Goal: Task Accomplishment & Management: Manage account settings

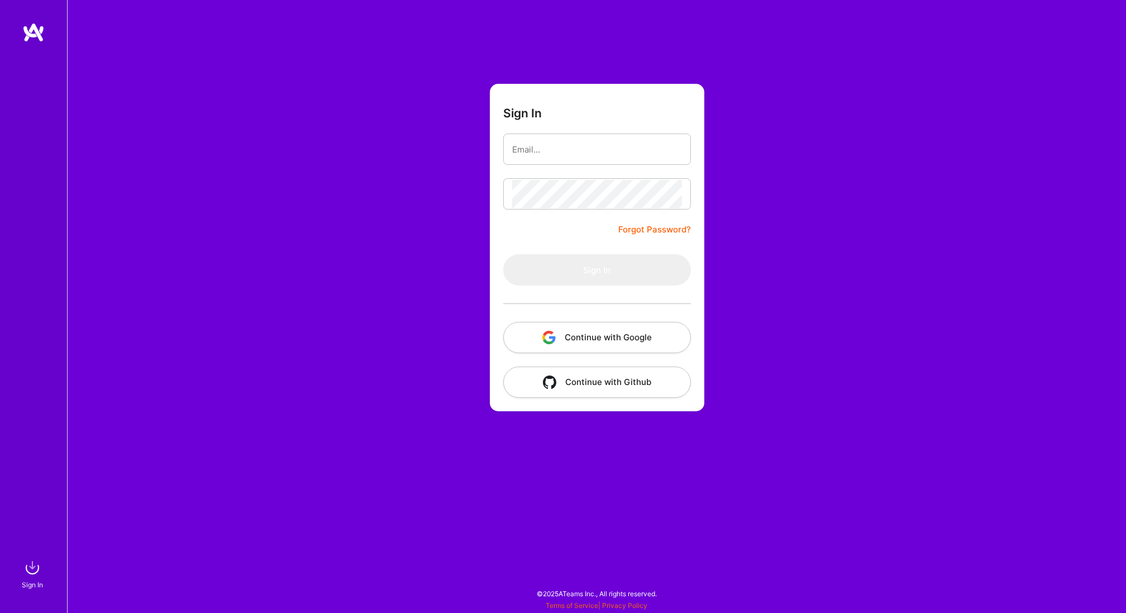
click at [588, 336] on button "Continue with Google" at bounding box center [597, 337] width 188 height 31
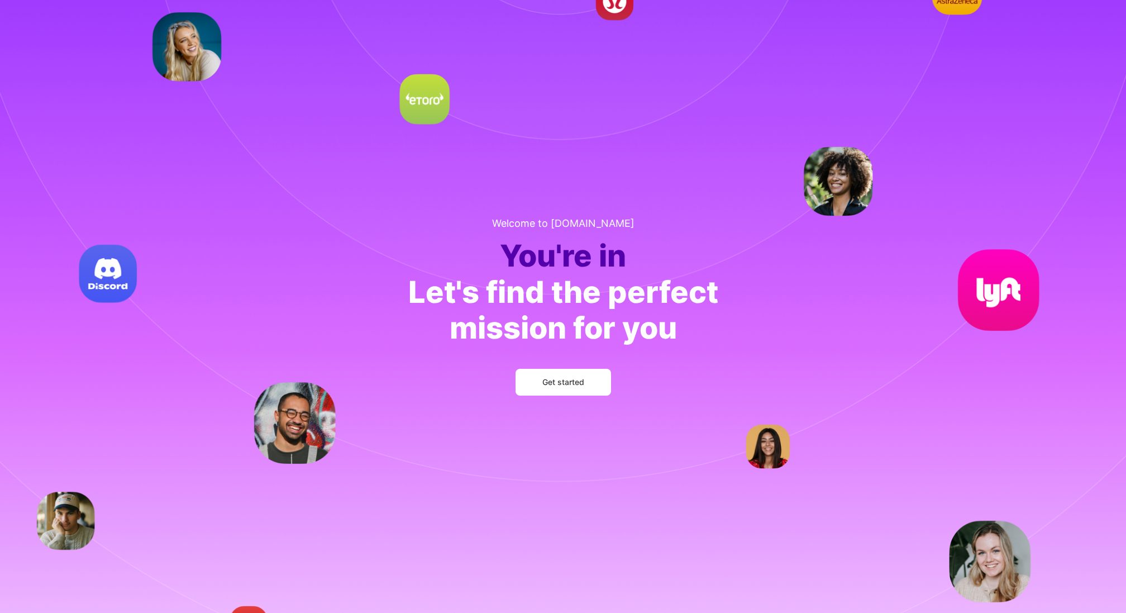
click at [566, 386] on span "Get started" at bounding box center [563, 381] width 42 height 11
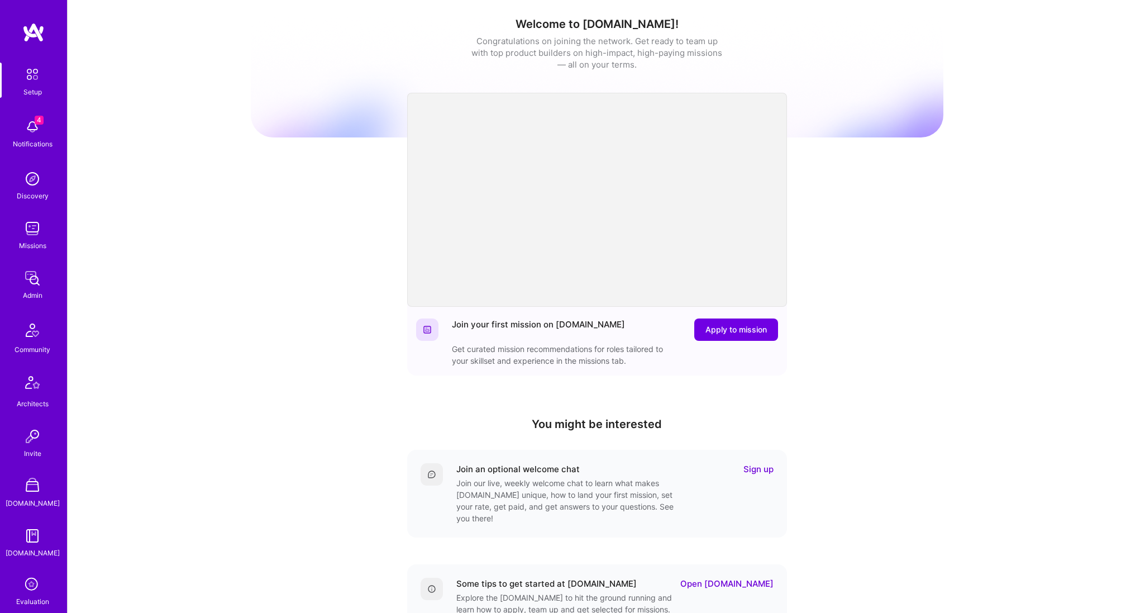
scroll to position [192, 0]
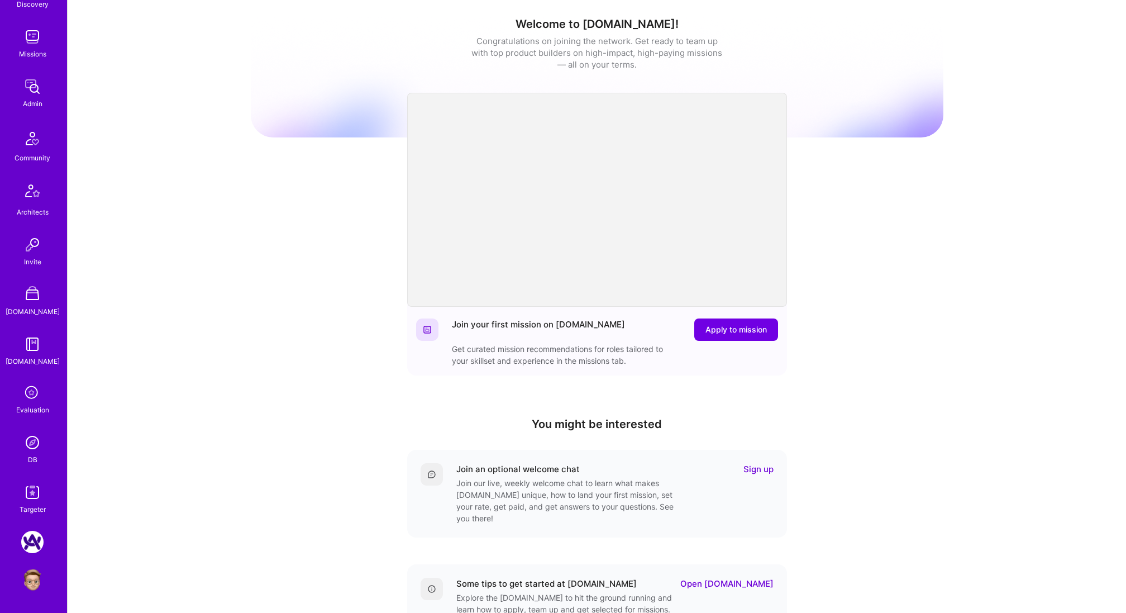
click at [34, 444] on img at bounding box center [32, 442] width 22 height 22
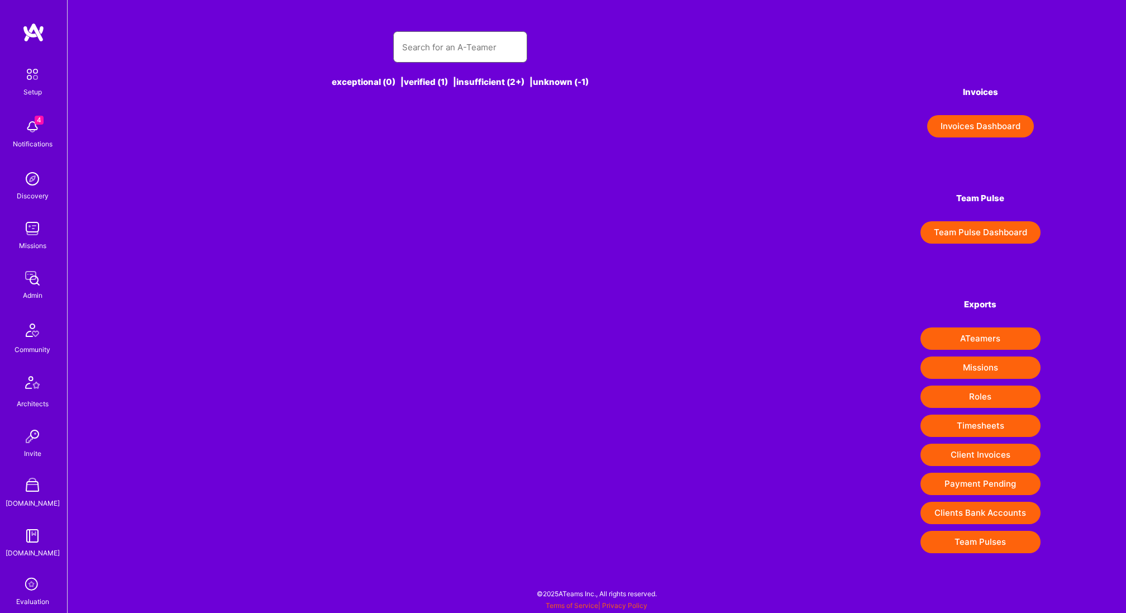
click at [469, 52] on input "text" at bounding box center [460, 47] width 116 height 28
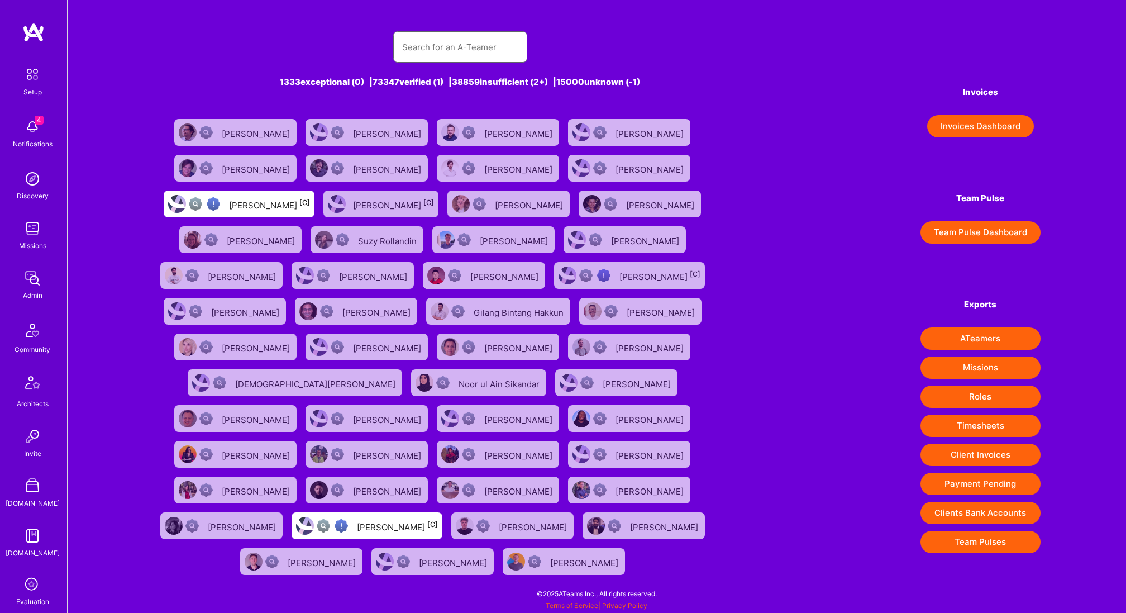
type input "a"
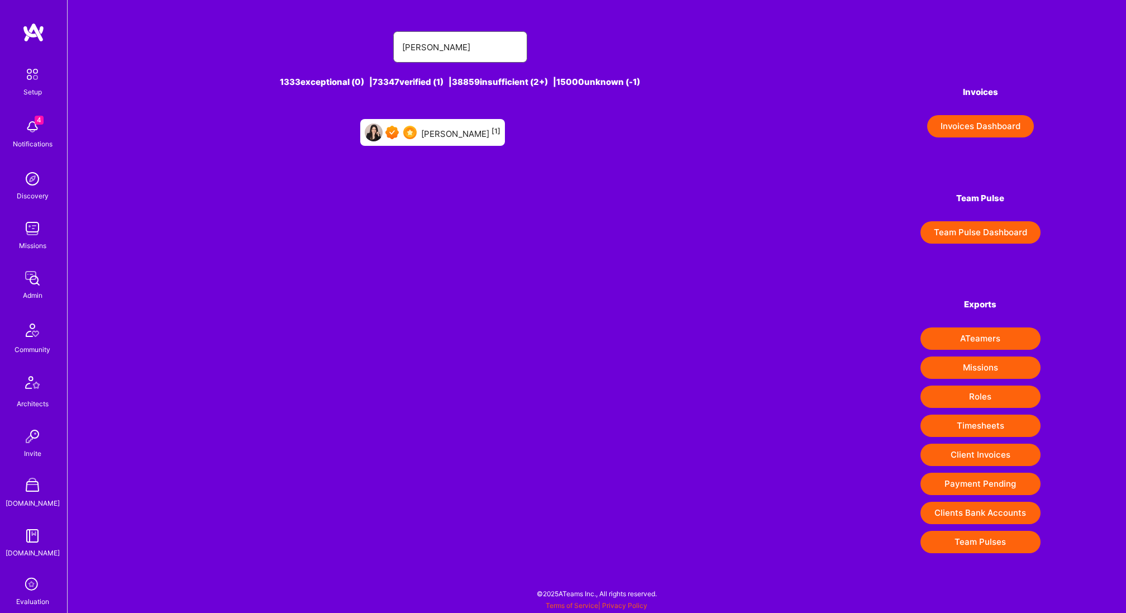
type input "adi sofer"
click at [463, 132] on div "Adi Sofer [1]" at bounding box center [460, 132] width 79 height 15
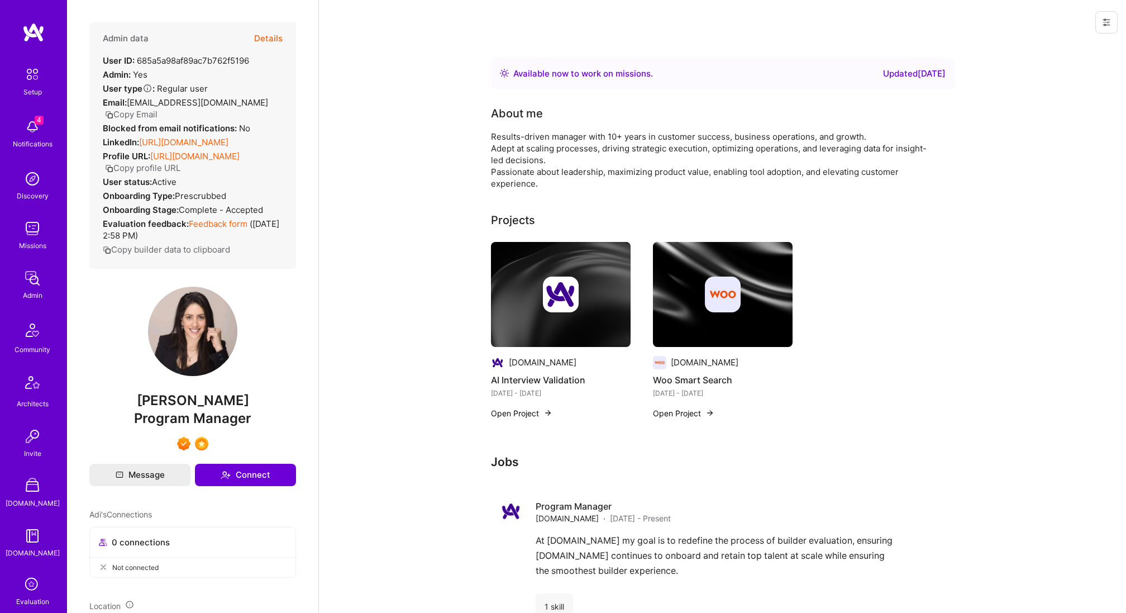
click at [1114, 17] on button at bounding box center [1106, 22] width 22 height 22
click at [1063, 55] on button "Login as Adi" at bounding box center [1065, 48] width 103 height 28
